Goal: Task Accomplishment & Management: Manage account settings

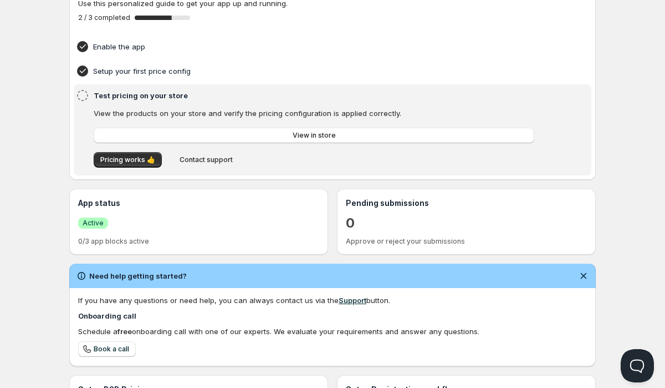
scroll to position [218, 0]
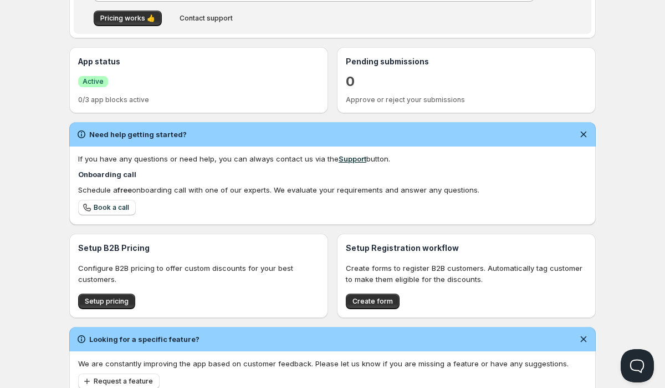
click at [98, 67] on h3 "App status" at bounding box center [198, 61] width 241 height 11
click at [98, 74] on div "Success Active" at bounding box center [198, 81] width 241 height 19
click at [98, 80] on span "Active" at bounding box center [93, 81] width 21 height 9
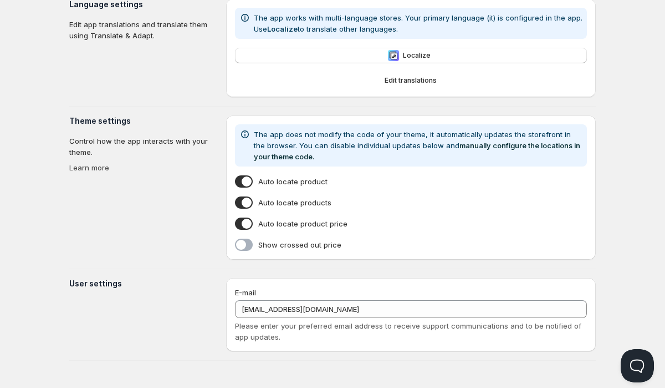
type input "[GEOGRAPHIC_DATA]"
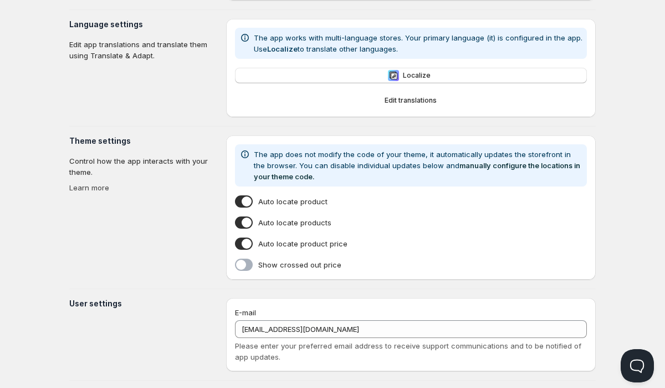
scroll to position [238, 0]
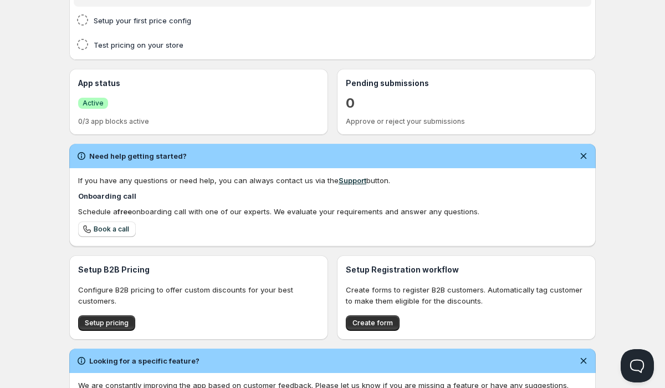
type input "[GEOGRAPHIC_DATA]"
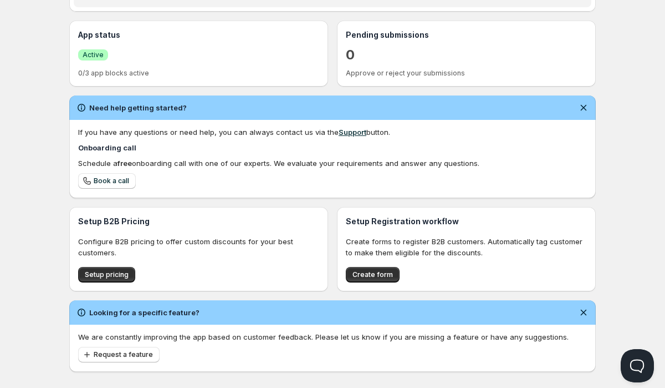
scroll to position [258, 0]
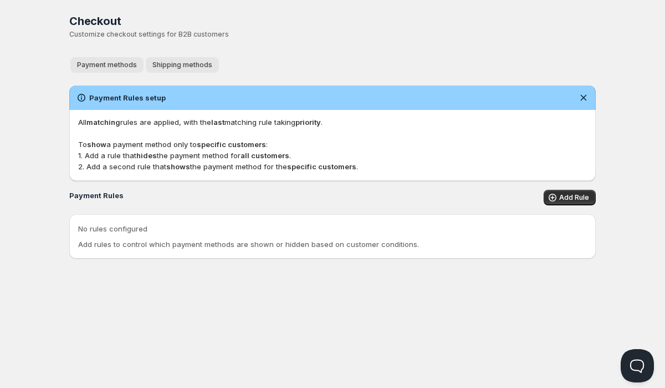
click at [183, 61] on span "Shipping methods" at bounding box center [182, 64] width 60 height 9
click at [133, 59] on button "Payment methods" at bounding box center [106, 65] width 73 height 16
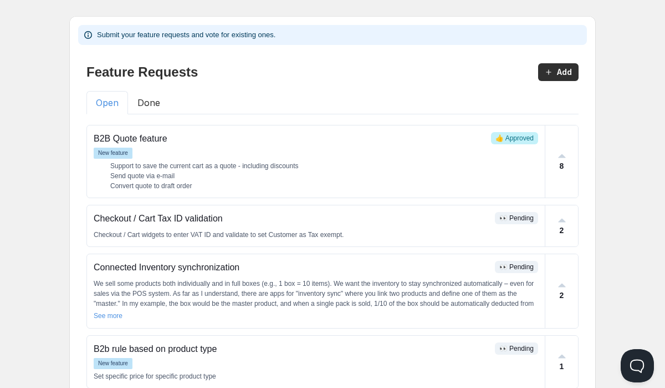
scroll to position [65, 0]
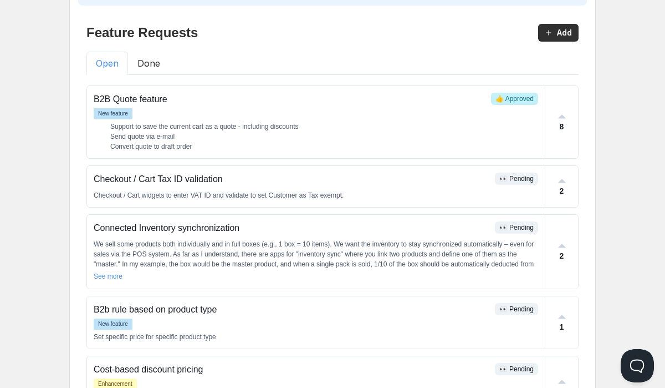
click at [142, 65] on button "Done" at bounding box center [149, 63] width 42 height 23
click at [115, 67] on button "Open" at bounding box center [107, 63] width 42 height 23
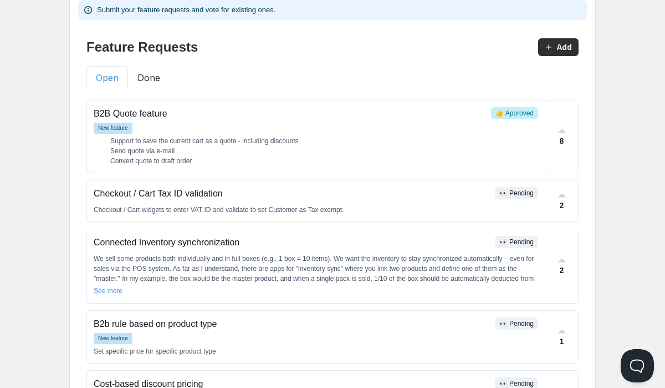
scroll to position [0, 0]
